Goal: Information Seeking & Learning: Learn about a topic

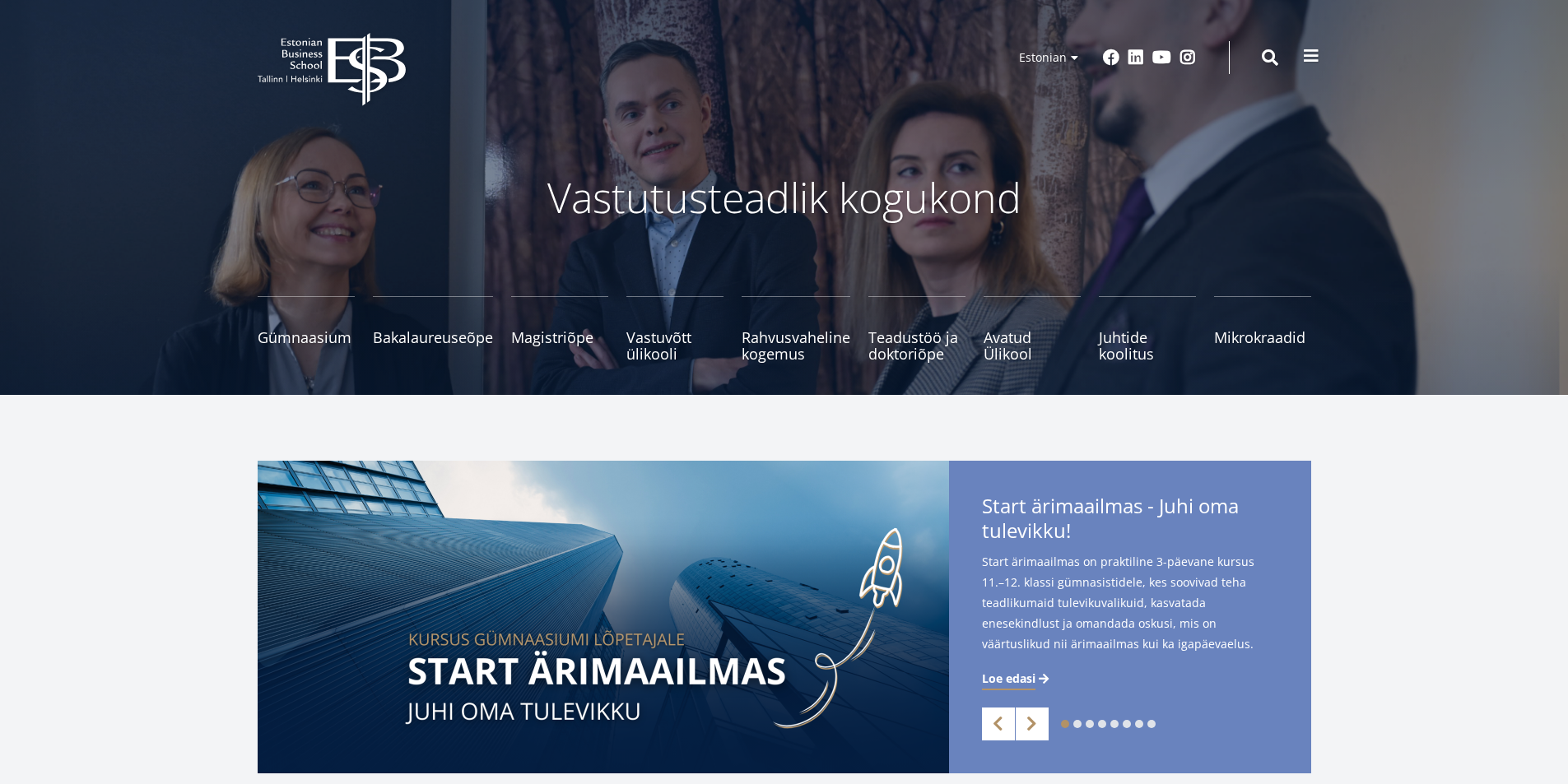
click at [1312, 54] on span at bounding box center [1312, 56] width 17 height 17
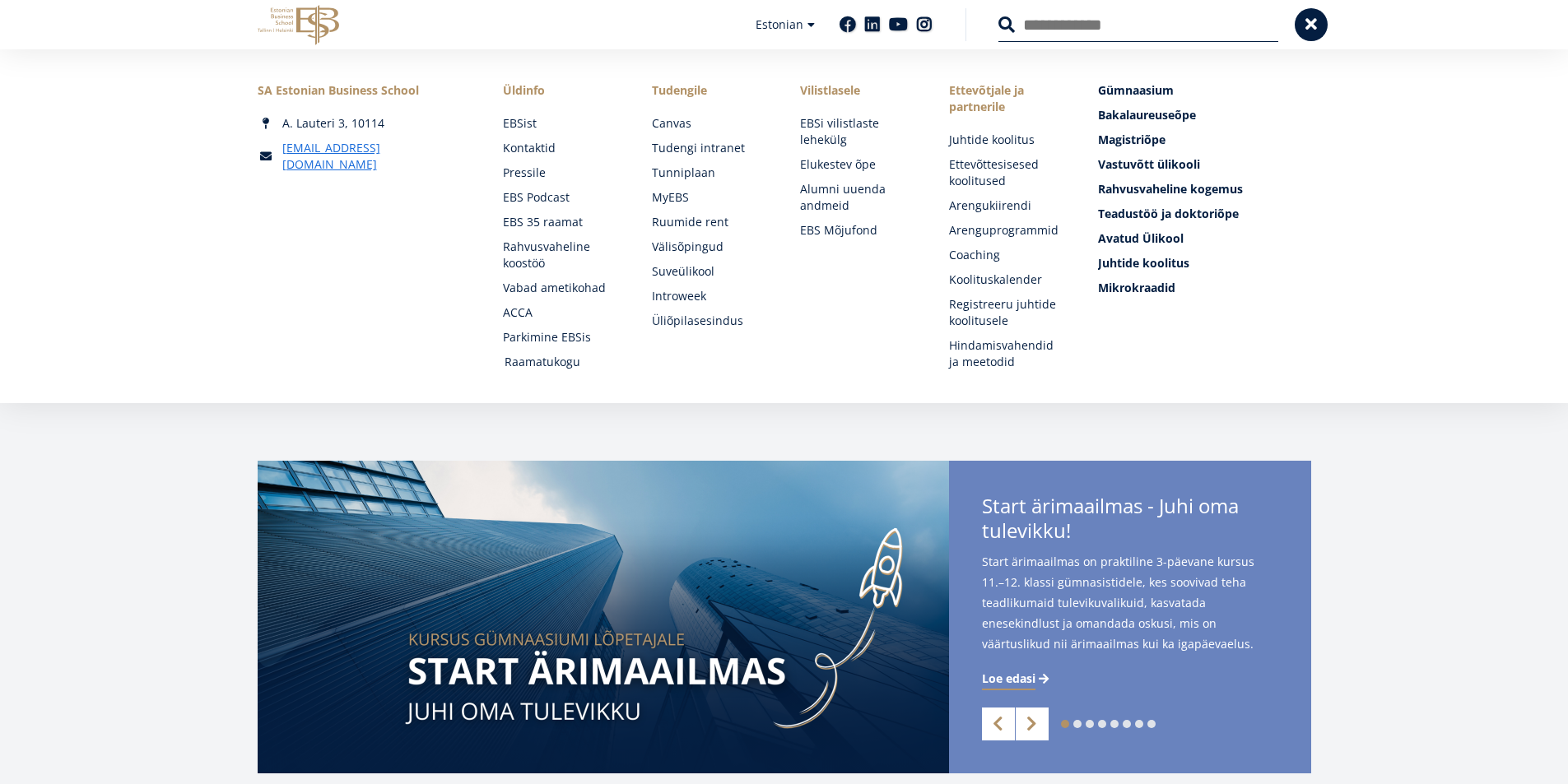
click at [564, 357] on link "Raamatukogu" at bounding box center [563, 362] width 116 height 17
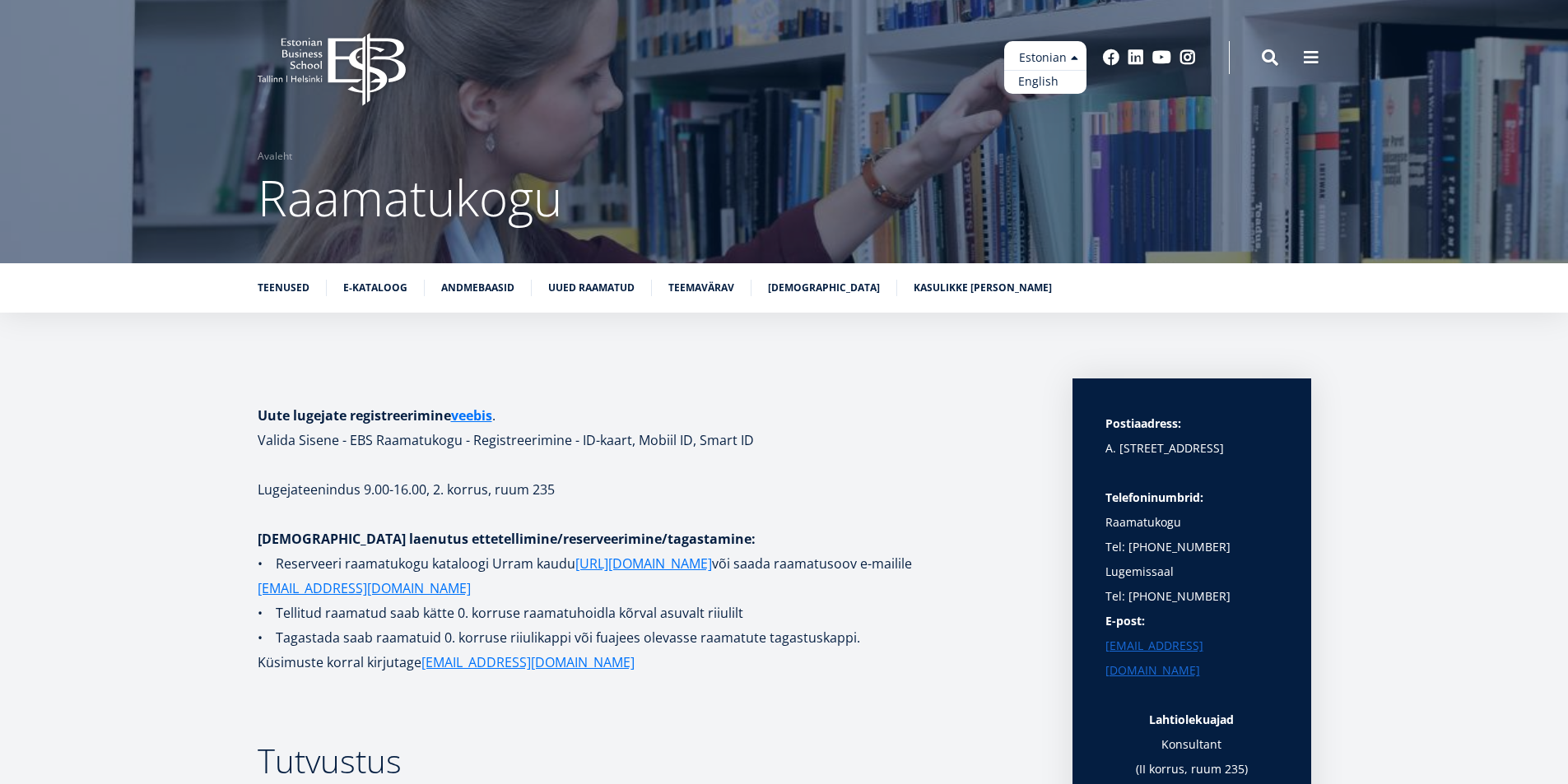
click at [1024, 81] on link "English" at bounding box center [1046, 82] width 83 height 24
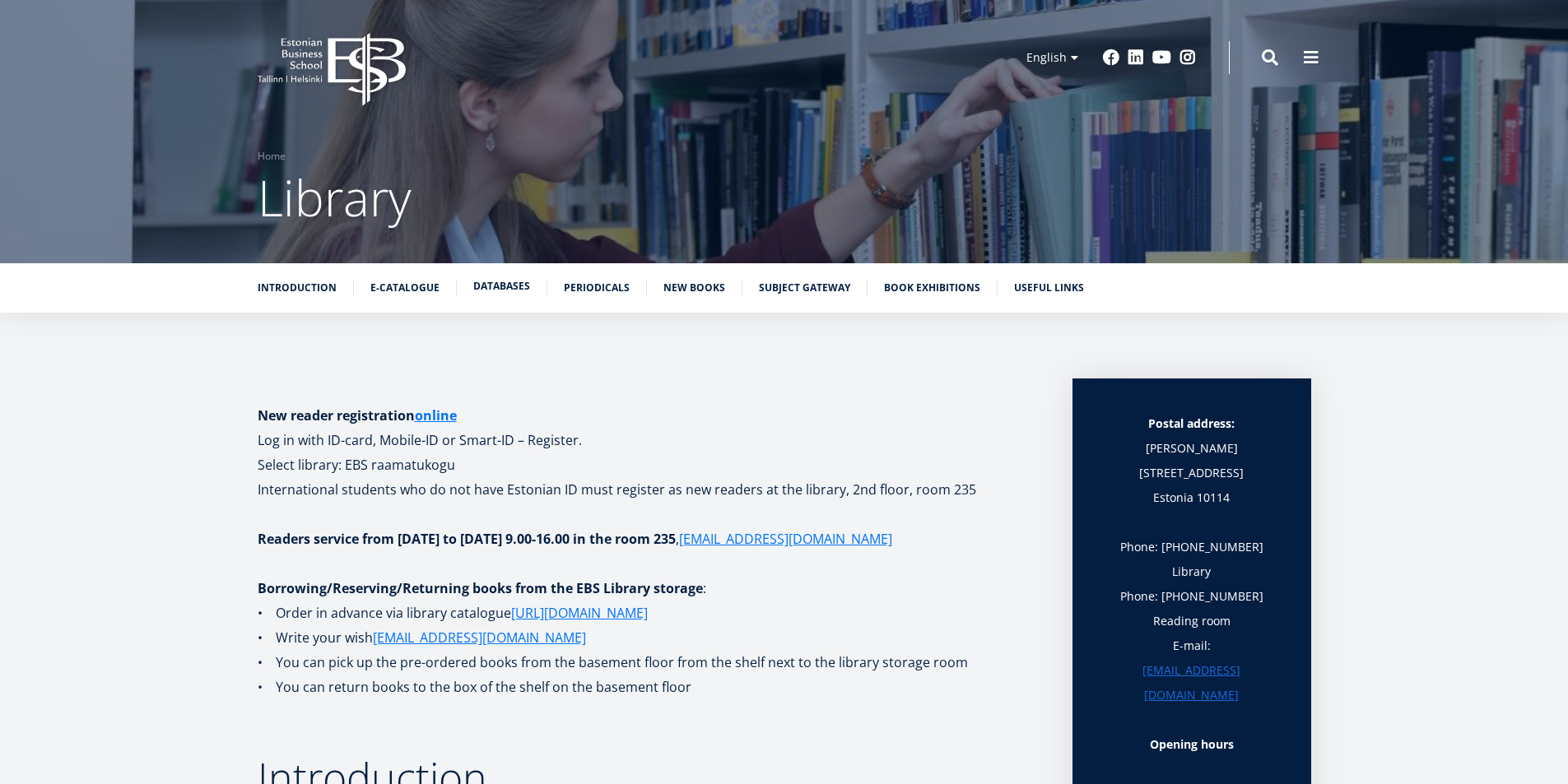
click at [490, 283] on link "Databases" at bounding box center [501, 287] width 57 height 17
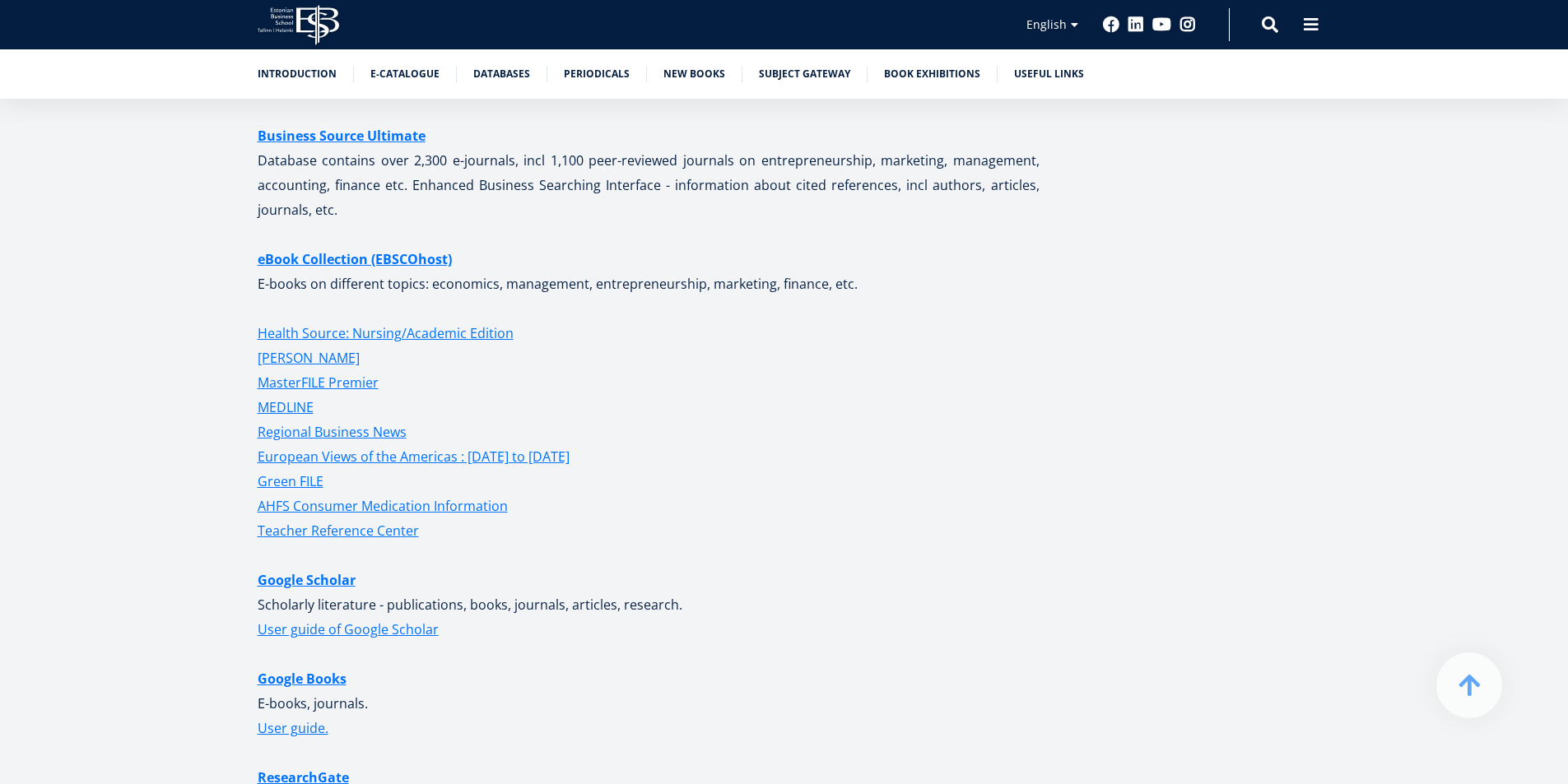
scroll to position [3440, 0]
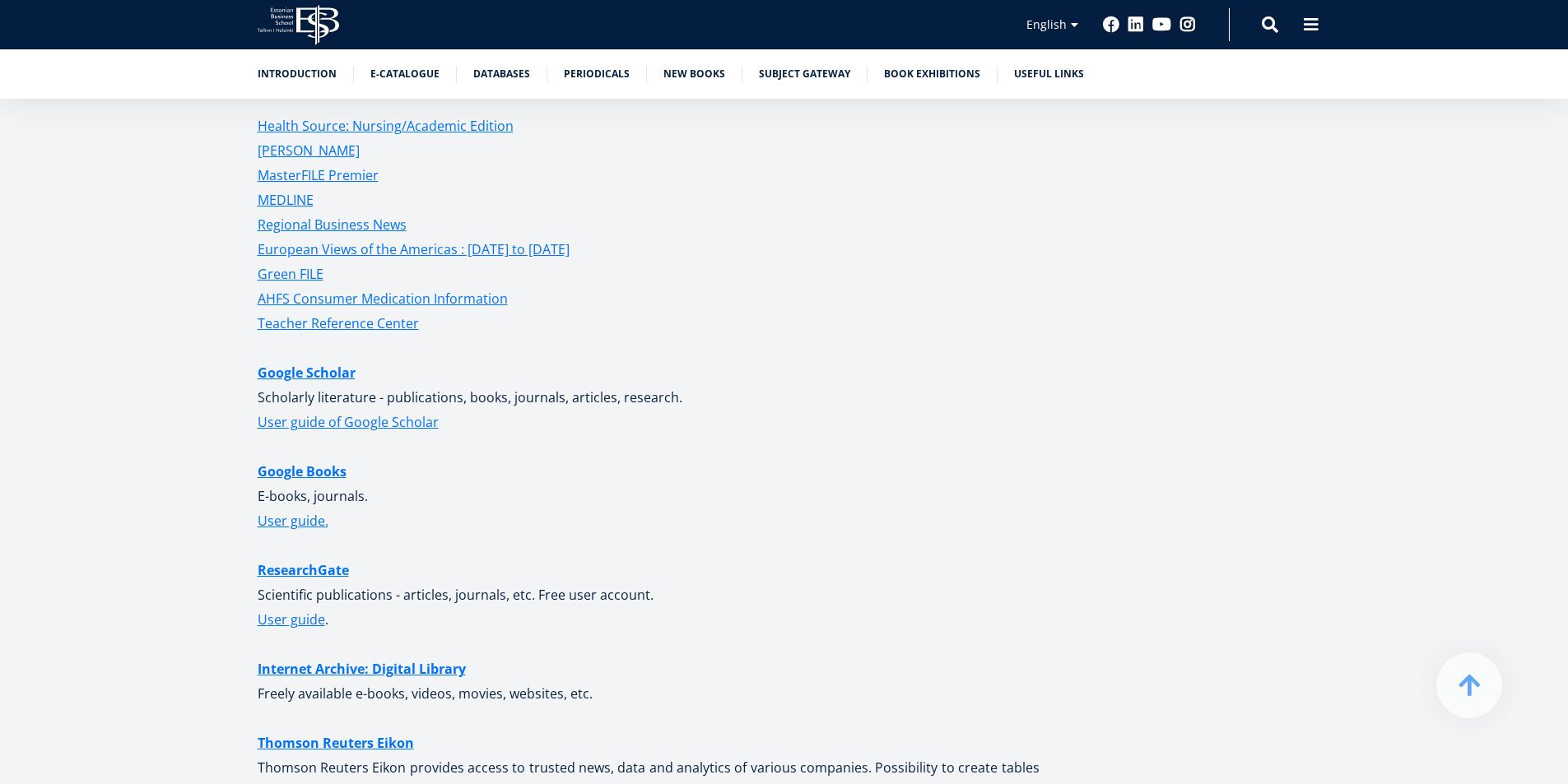
drag, startPoint x: 716, startPoint y: 397, endPoint x: 259, endPoint y: 399, distance: 457.0
click at [259, 399] on p "Scholarly literature - publications, books, journals, articles, research." at bounding box center [648, 397] width 782 height 24
click at [585, 486] on p "Google Books E-books, journals. User guide." at bounding box center [648, 497] width 782 height 74
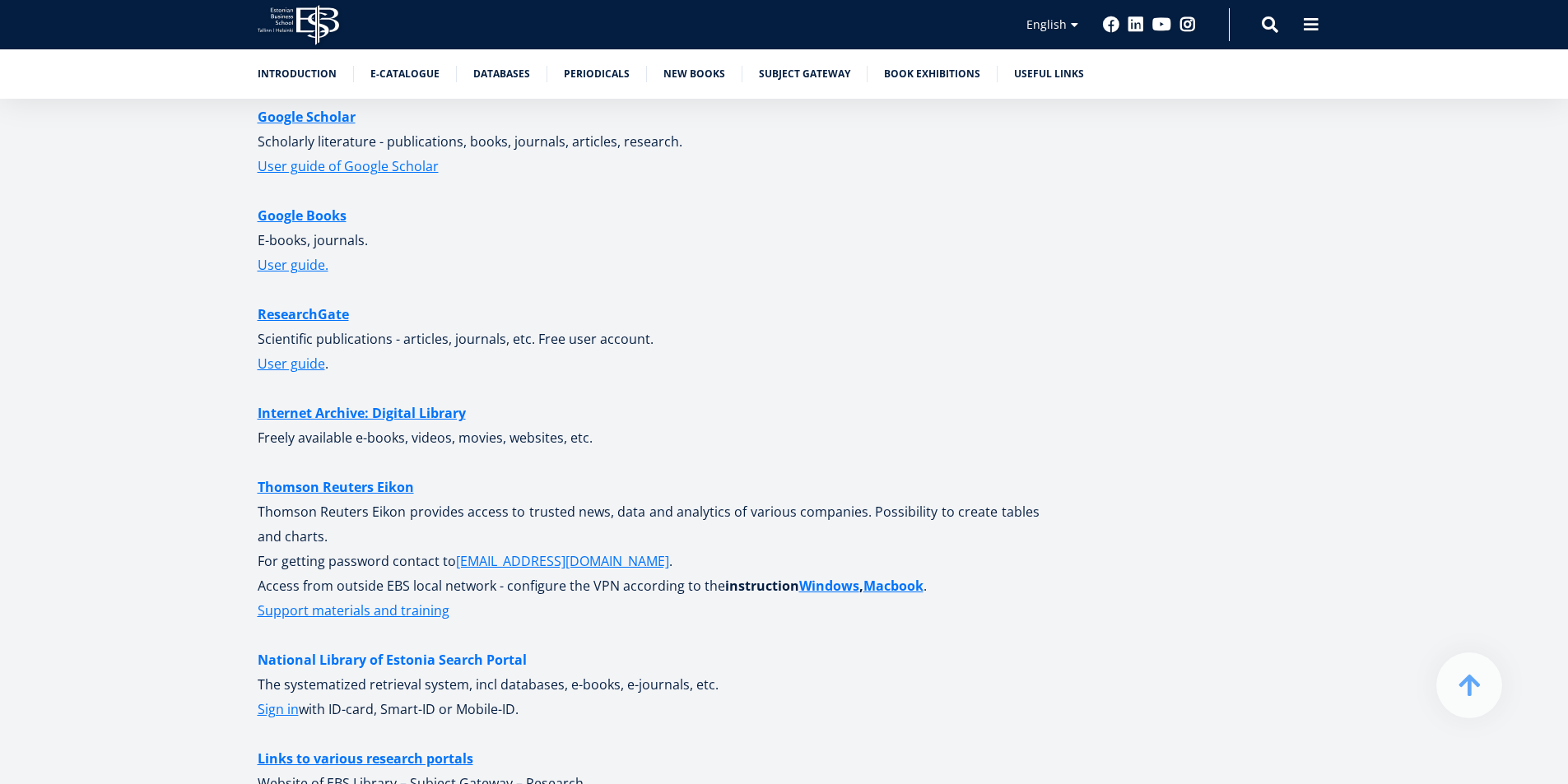
scroll to position [3769, 0]
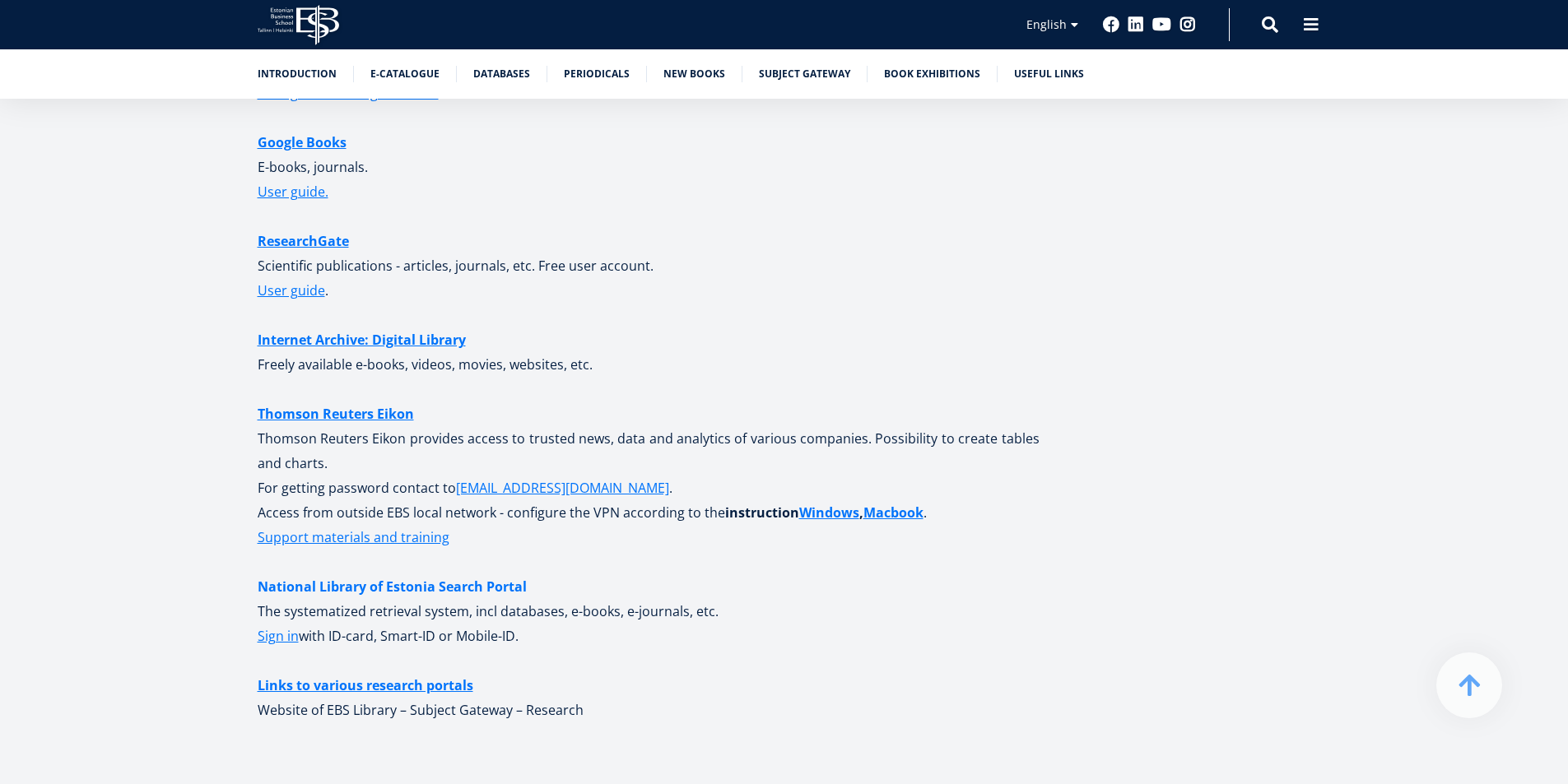
click at [446, 584] on link "National Library of Estonia Search Portal" at bounding box center [391, 586] width 269 height 24
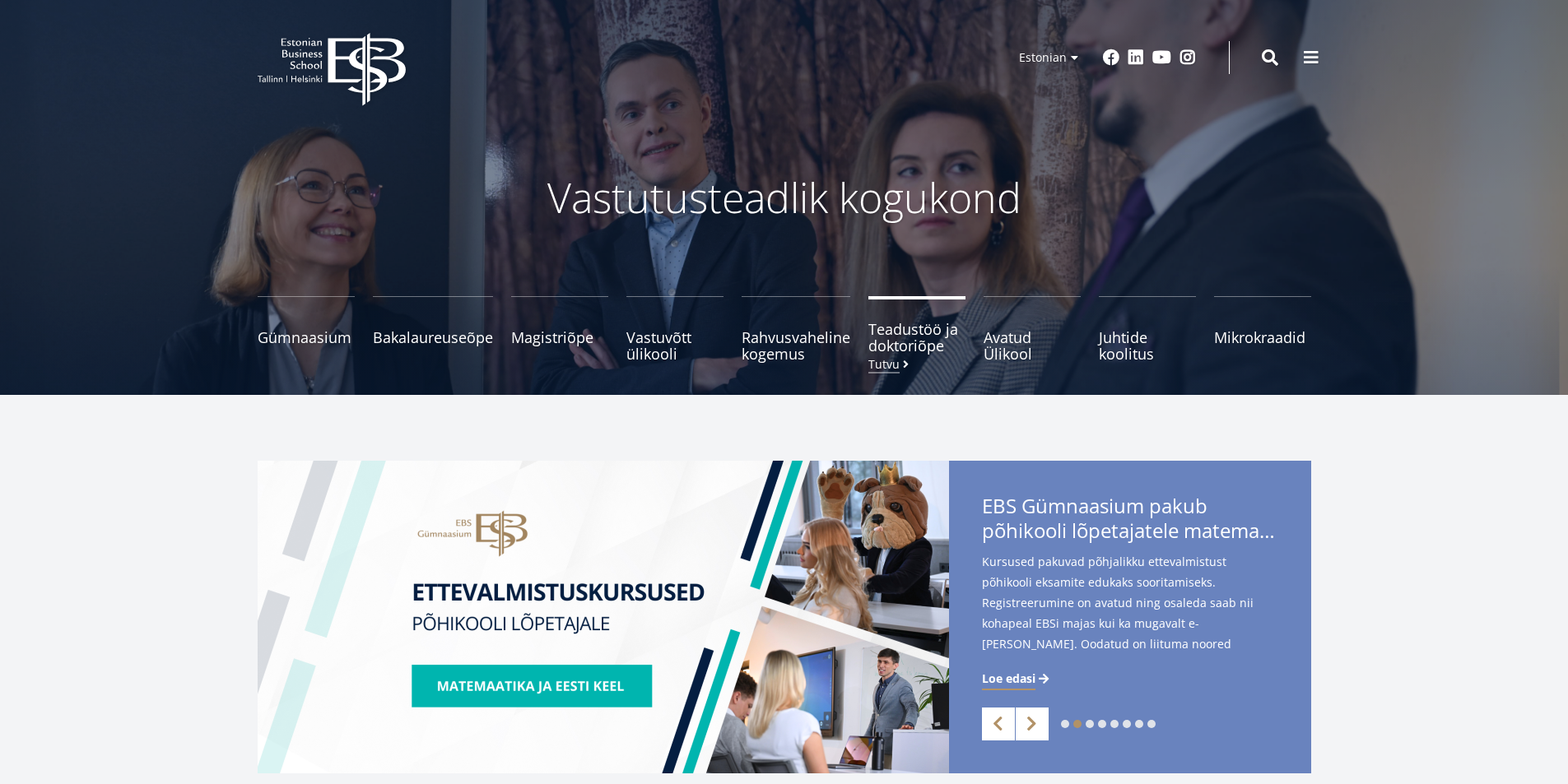
click at [916, 350] on span "Teadustöö ja doktoriõpe Tutvu" at bounding box center [917, 337] width 97 height 33
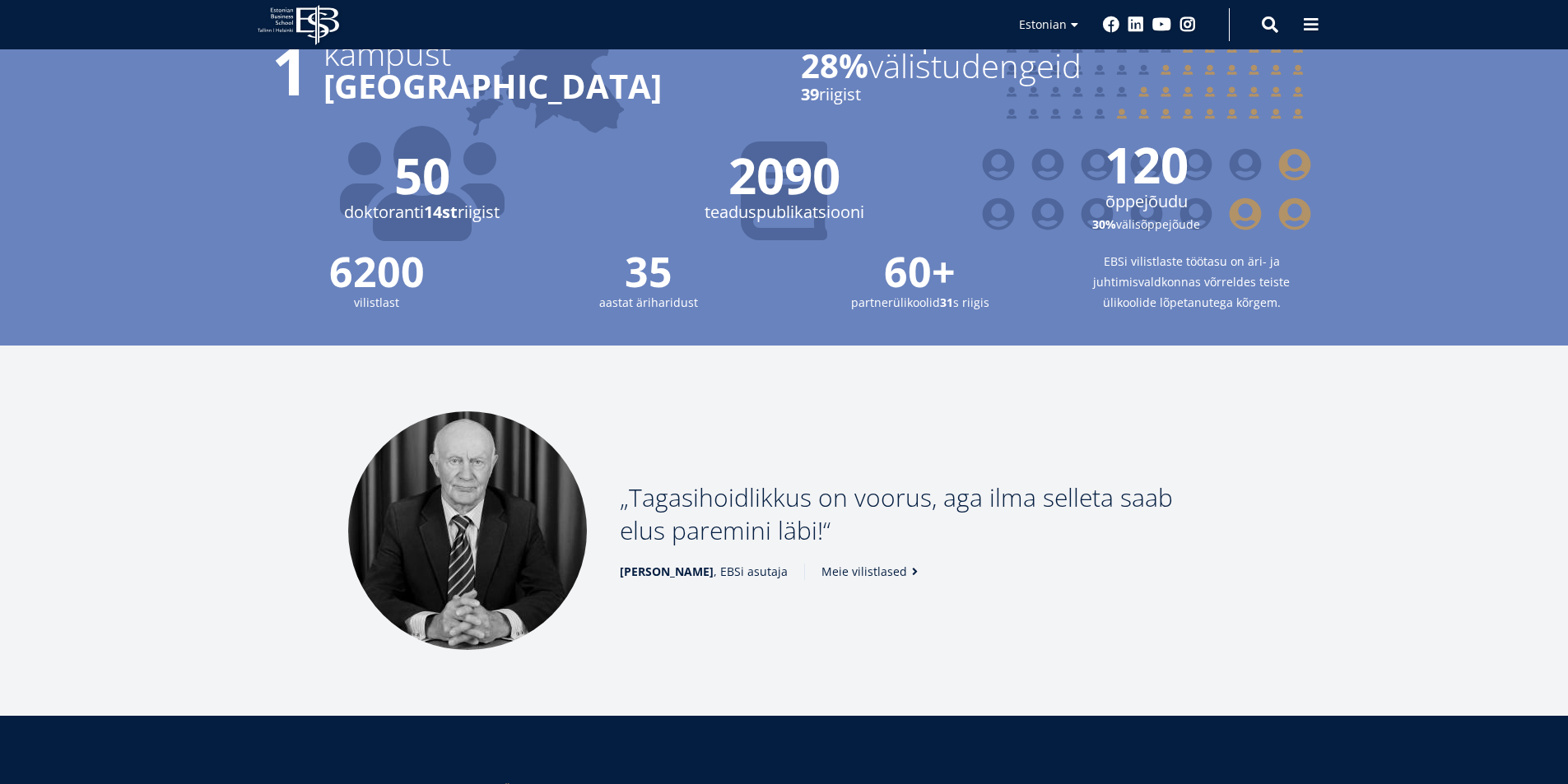
scroll to position [2236, 0]
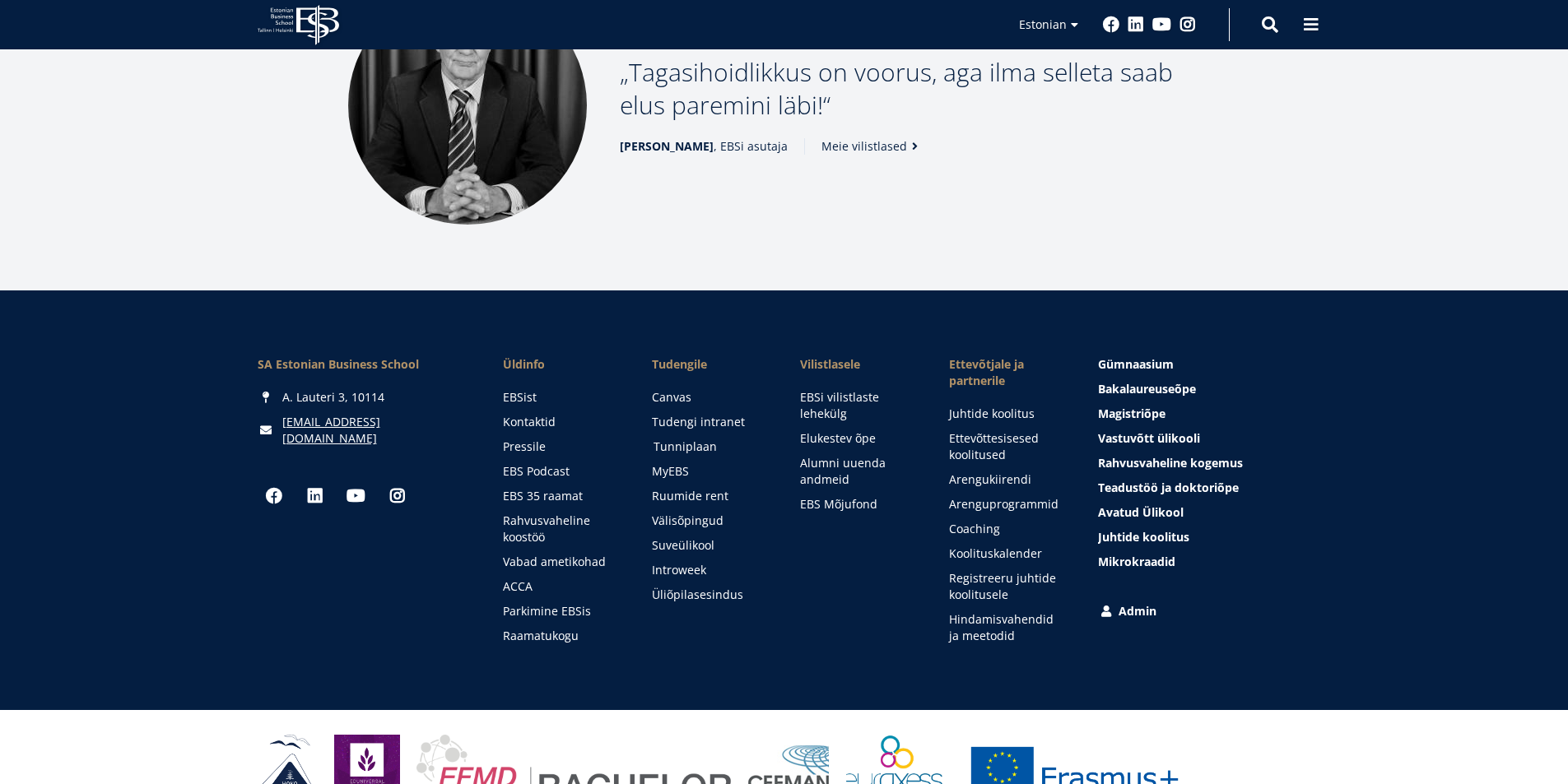
click at [694, 438] on link "Tunniplaan" at bounding box center [712, 447] width 116 height 17
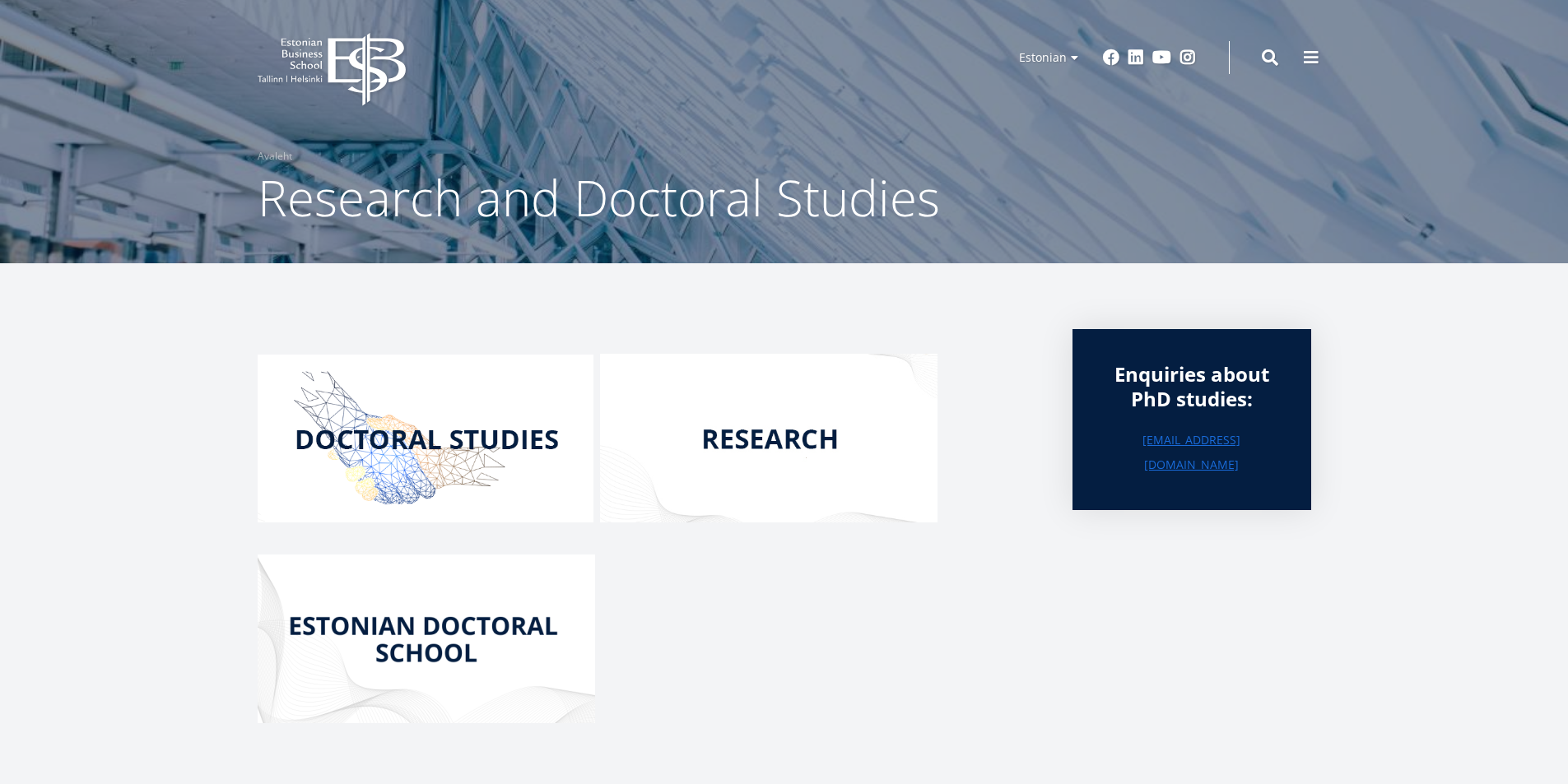
click at [488, 432] on img at bounding box center [425, 438] width 336 height 168
click at [794, 435] on img at bounding box center [769, 438] width 337 height 169
click at [455, 628] on img at bounding box center [426, 639] width 337 height 169
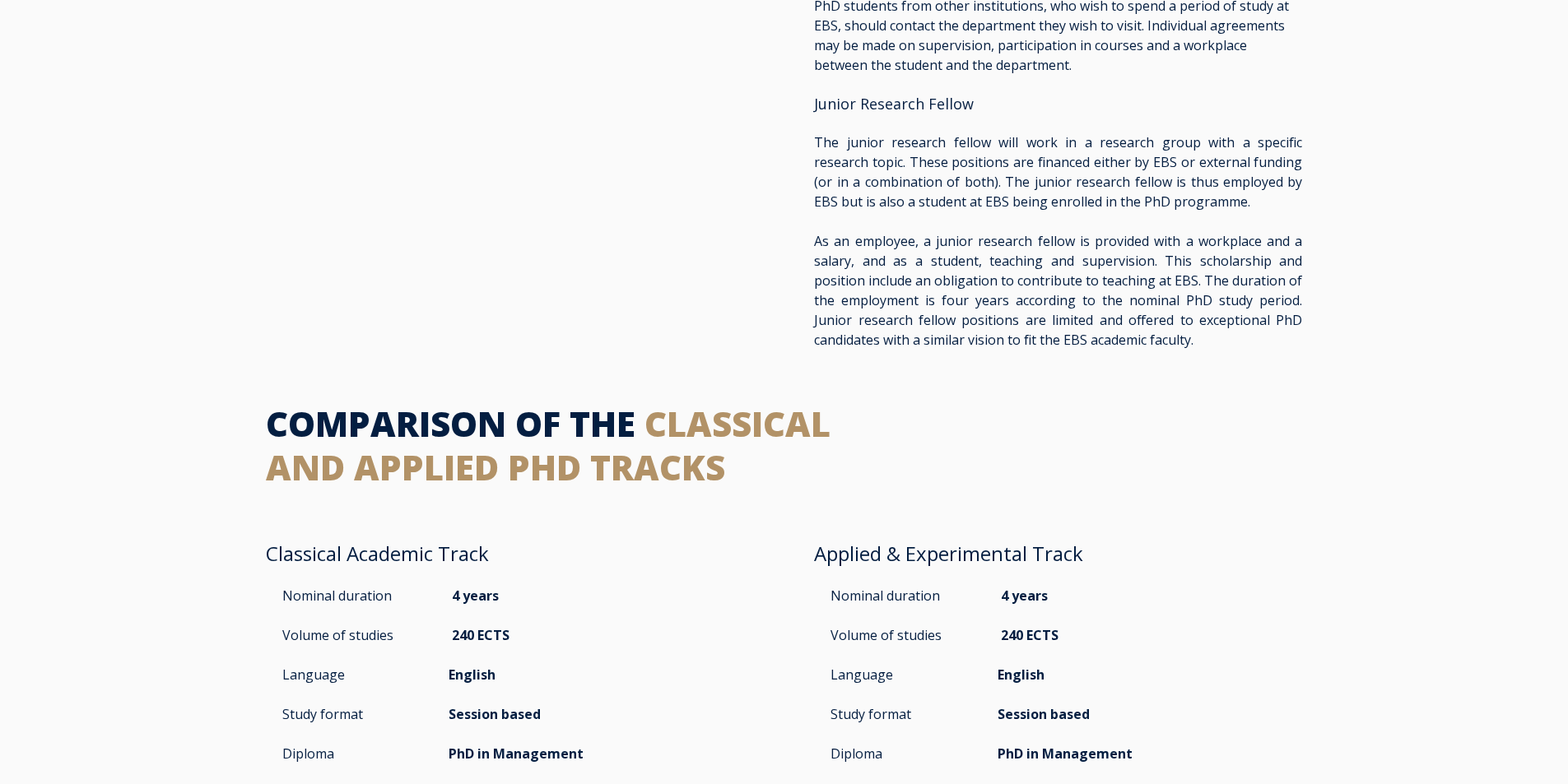
scroll to position [1399, 0]
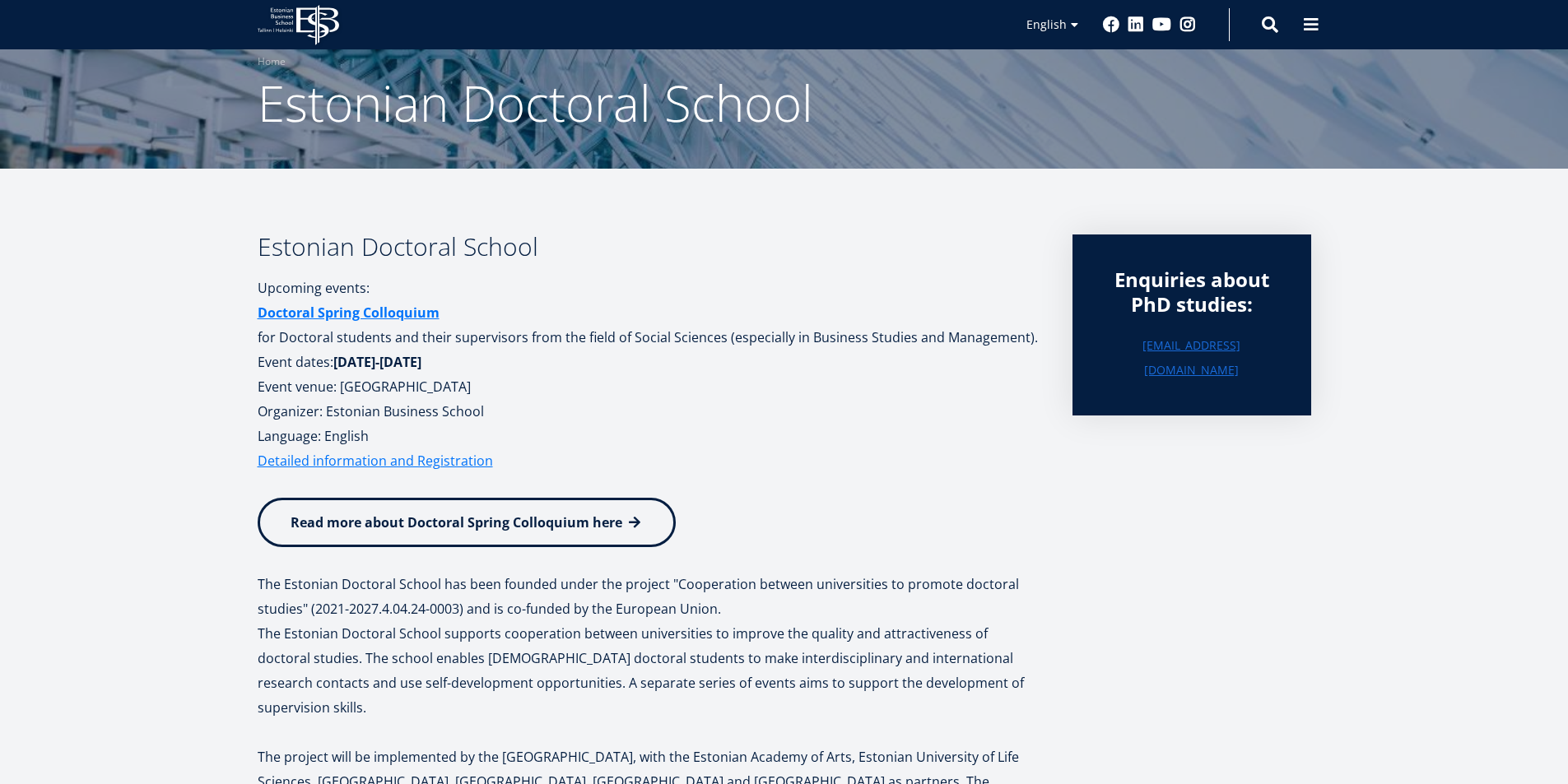
scroll to position [8, 0]
